Goal: Transaction & Acquisition: Purchase product/service

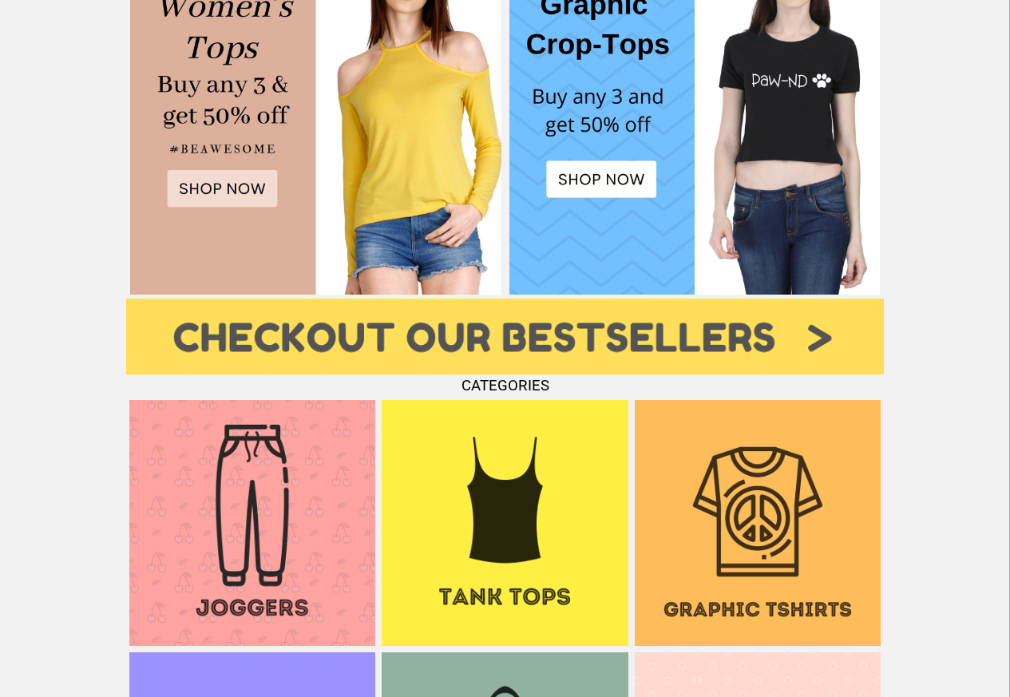
scroll to position [862, 0]
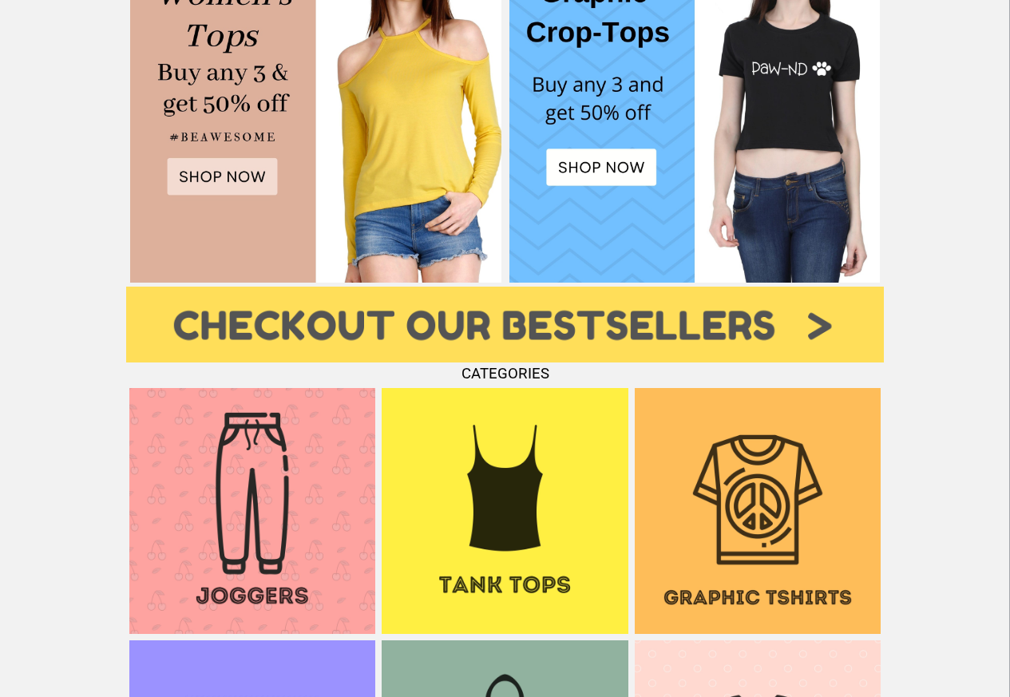
click at [790, 492] on img at bounding box center [757, 511] width 246 height 246
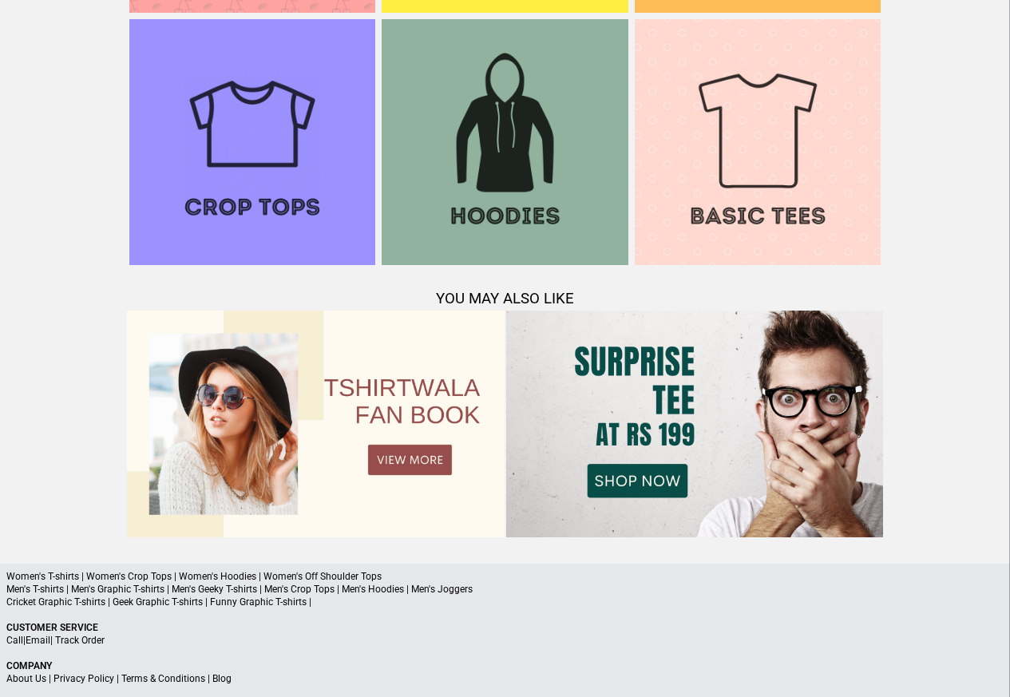
scroll to position [1532, 0]
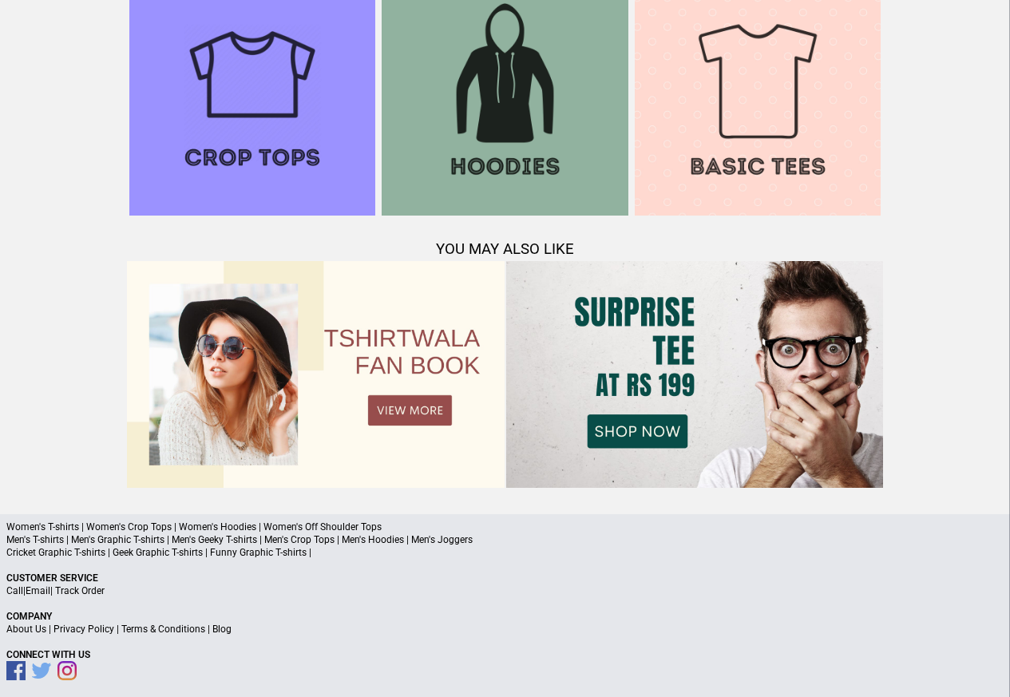
click at [49, 539] on p "Men's T-shirts | Men's Graphic T-shirts | Men's Geeky T-shirts | Men's Crop Top…" at bounding box center [504, 539] width 997 height 13
click at [69, 539] on p "Men's T-shirts | Men's Graphic T-shirts | Men's Geeky T-shirts | Men's Crop Top…" at bounding box center [504, 539] width 997 height 13
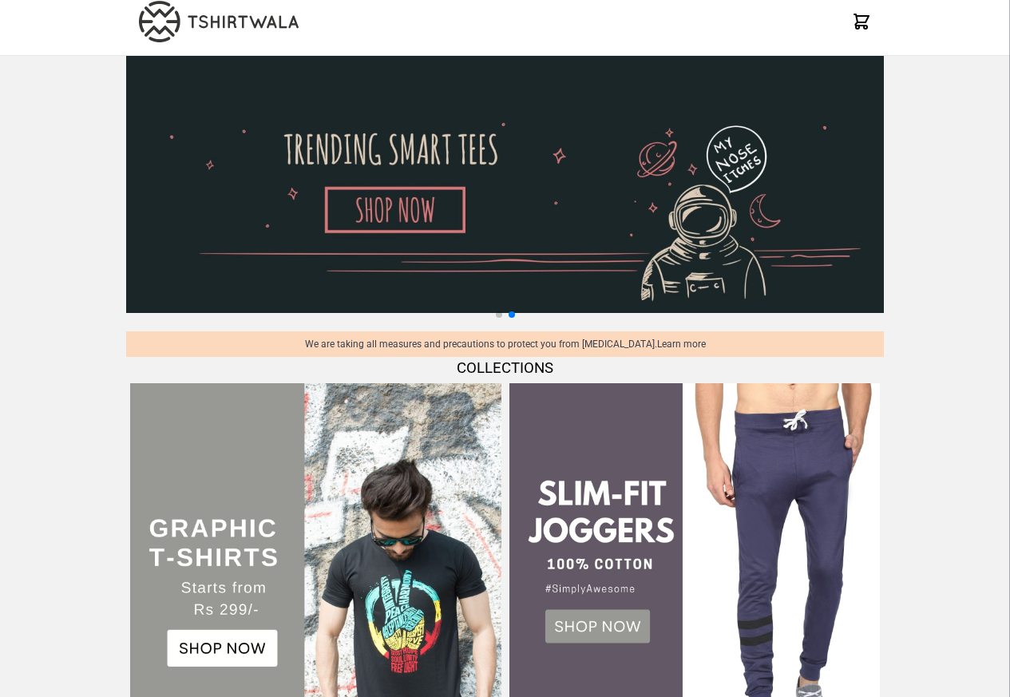
scroll to position [0, 0]
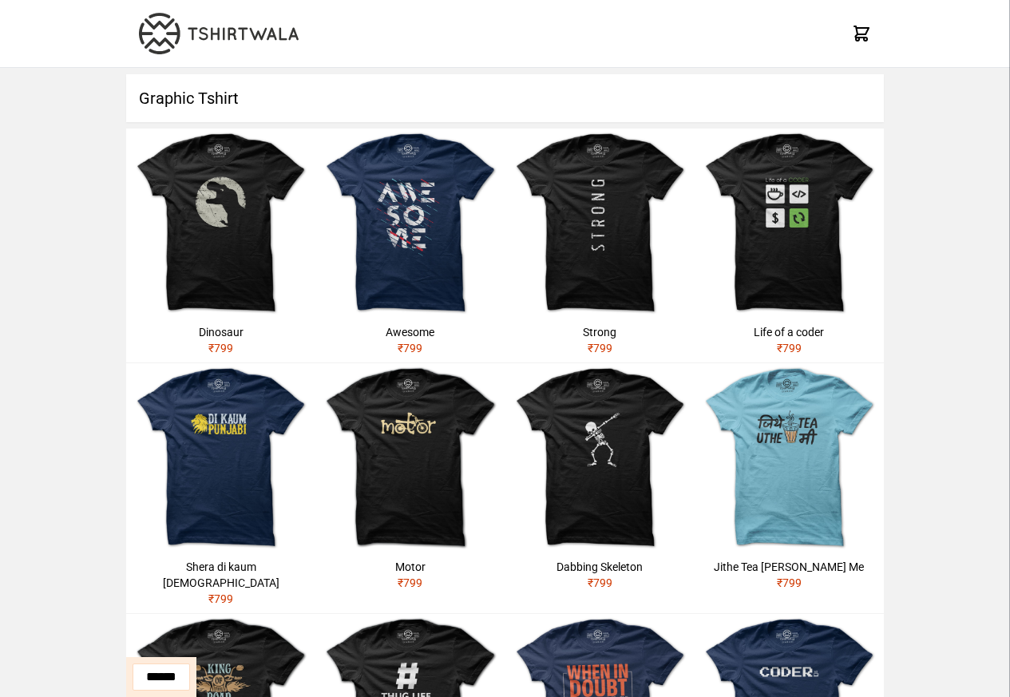
scroll to position [536, 0]
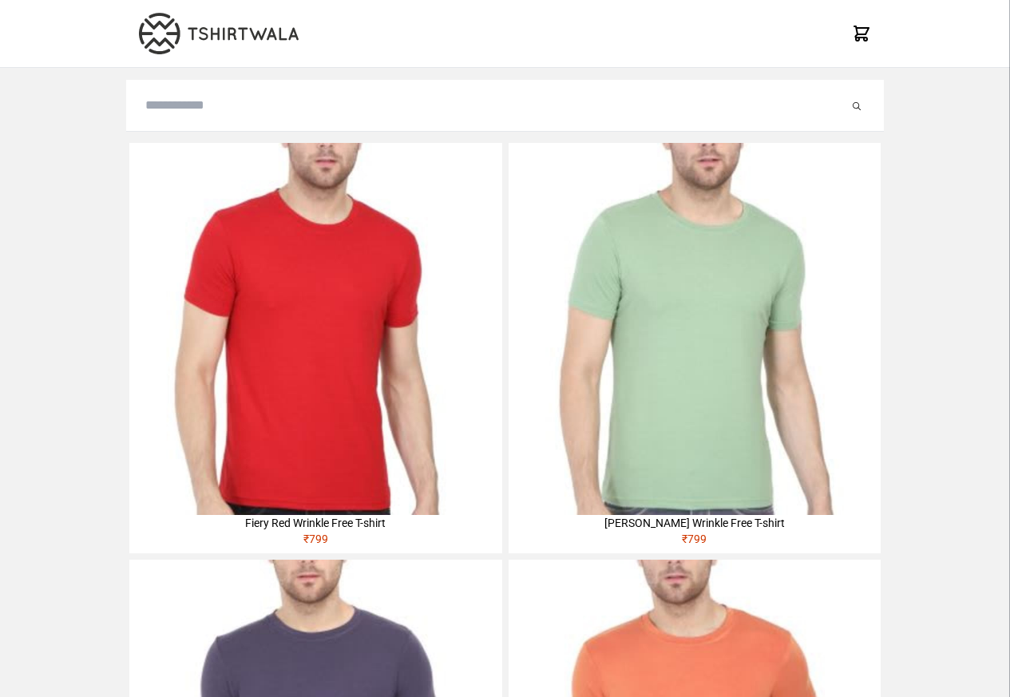
click at [176, 244] on img at bounding box center [315, 329] width 372 height 372
click at [186, 108] on input "search" at bounding box center [496, 105] width 703 height 19
paste input "**********"
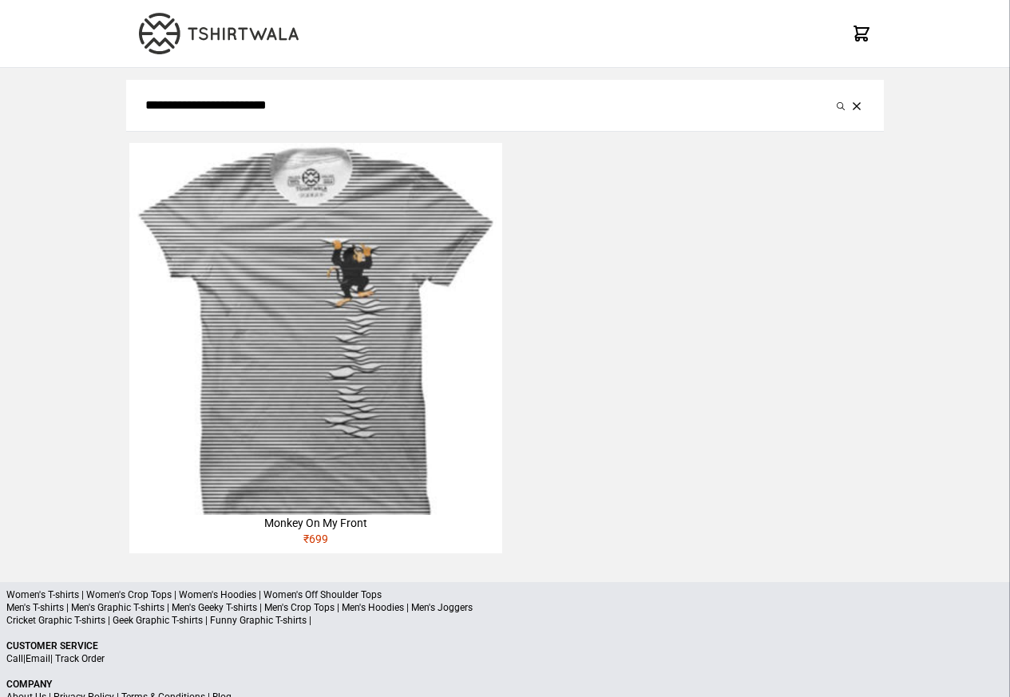
type input "**********"
click at [832, 96] on button "submit" at bounding box center [840, 105] width 16 height 19
click at [326, 526] on div "Monkey On My Front" at bounding box center [315, 523] width 372 height 16
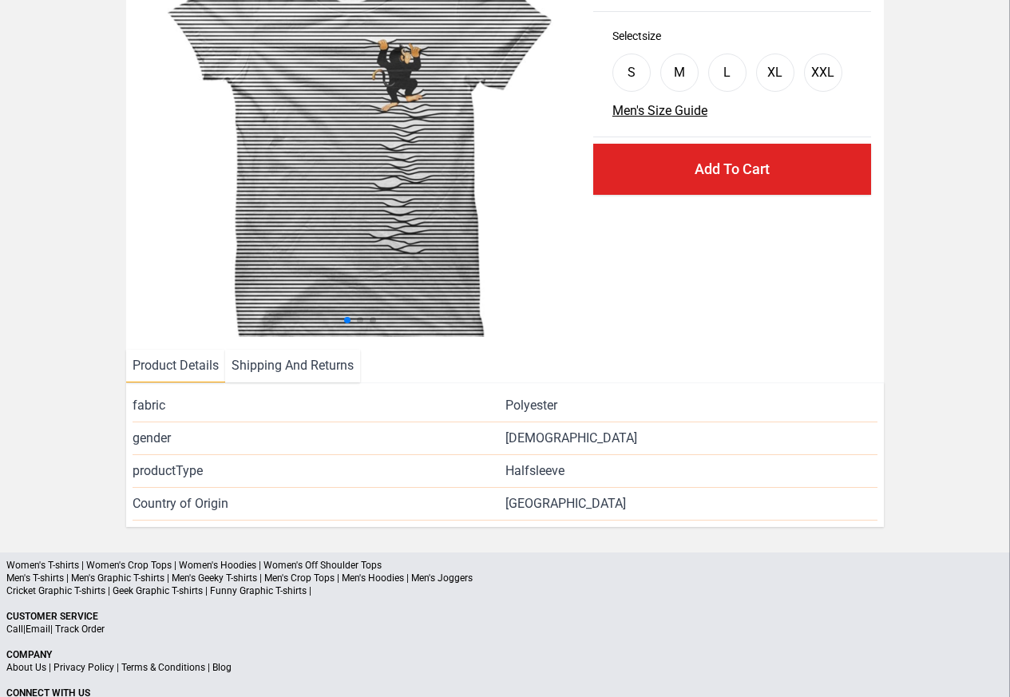
scroll to position [193, 0]
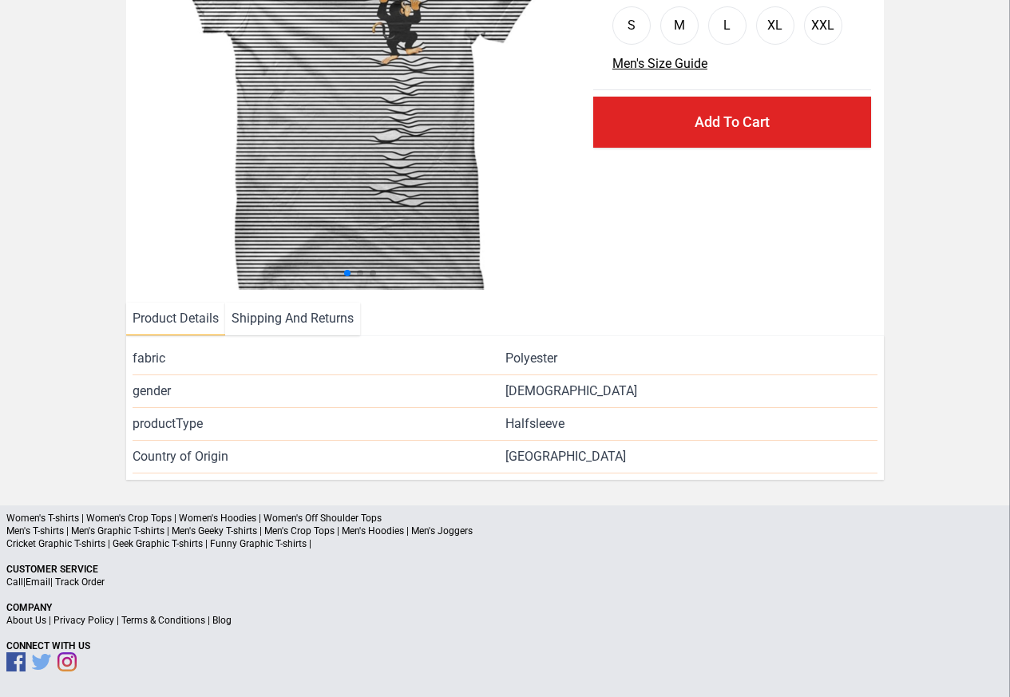
click at [273, 319] on li "Shipping And Returns" at bounding box center [292, 318] width 135 height 33
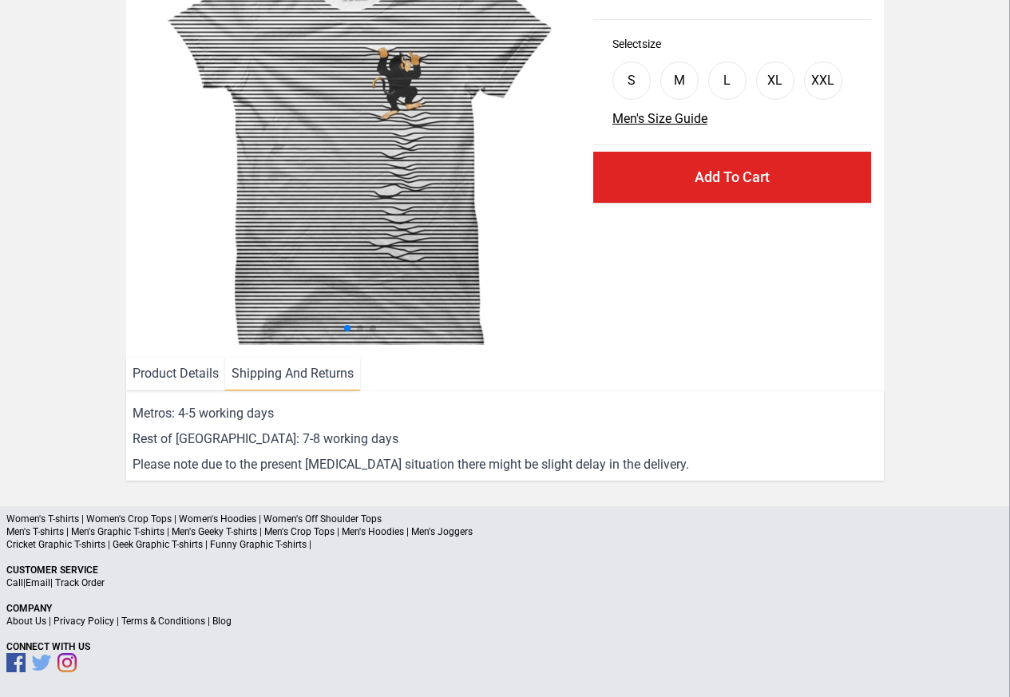
click at [169, 374] on li "Product Details" at bounding box center [175, 374] width 99 height 33
